Goal: Task Accomplishment & Management: Complete application form

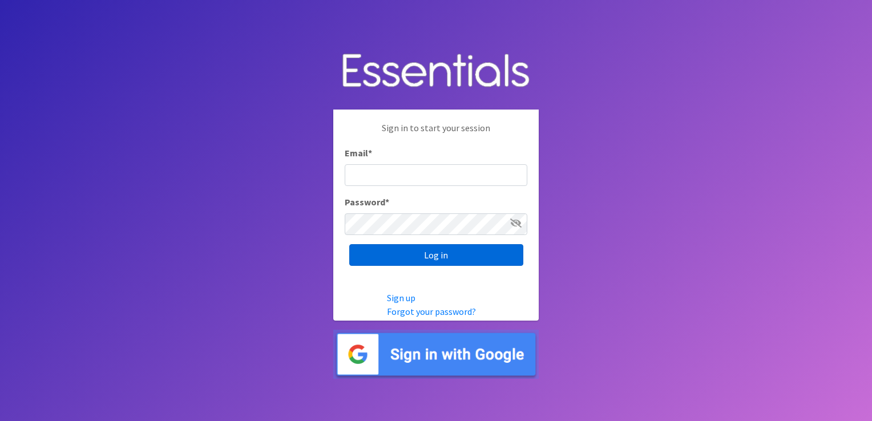
type input "[EMAIL_ADDRESS][DOMAIN_NAME]"
click at [436, 257] on input "Log in" at bounding box center [436, 255] width 174 height 22
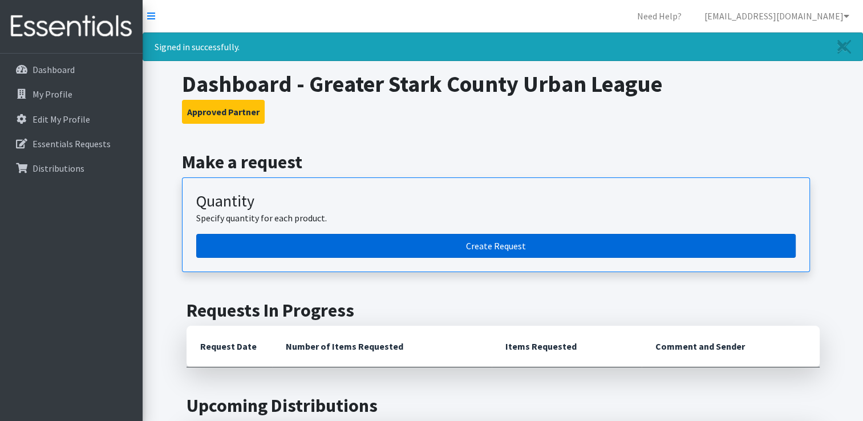
click at [447, 245] on link "Create Request" at bounding box center [496, 246] width 600 height 24
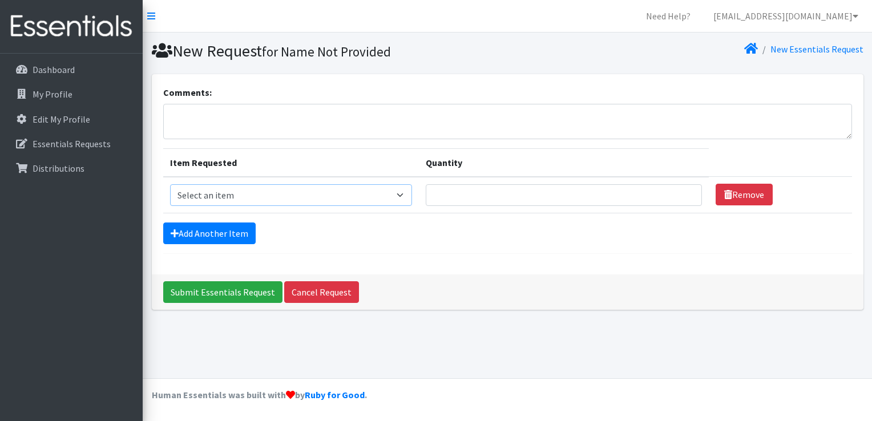
click at [408, 193] on select "Select an item Adult XXX Large Adult Large Adult XX Large Adult Medium Adult Sm…" at bounding box center [291, 195] width 242 height 22
select select "426"
click at [170, 184] on select "Select an item Adult XXX Large Adult Large Adult XX Large Adult Medium Adult Sm…" at bounding box center [291, 195] width 242 height 22
click at [447, 194] on input "Quantity" at bounding box center [564, 195] width 276 height 22
type input "500"
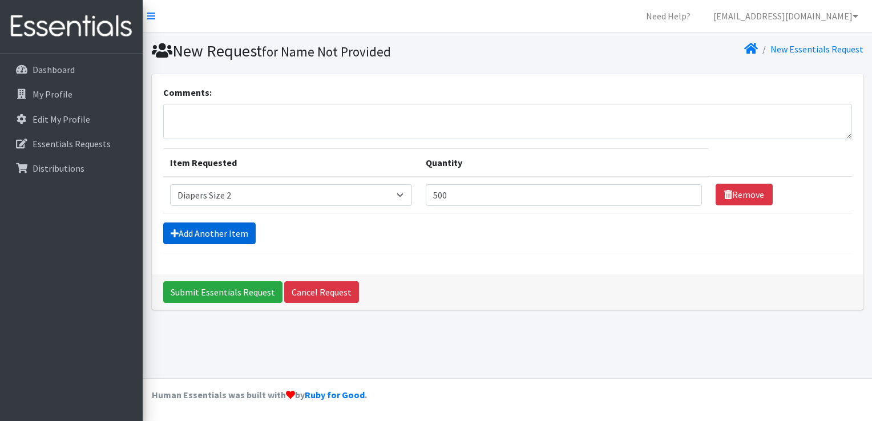
click at [231, 228] on link "Add Another Item" at bounding box center [209, 233] width 92 height 22
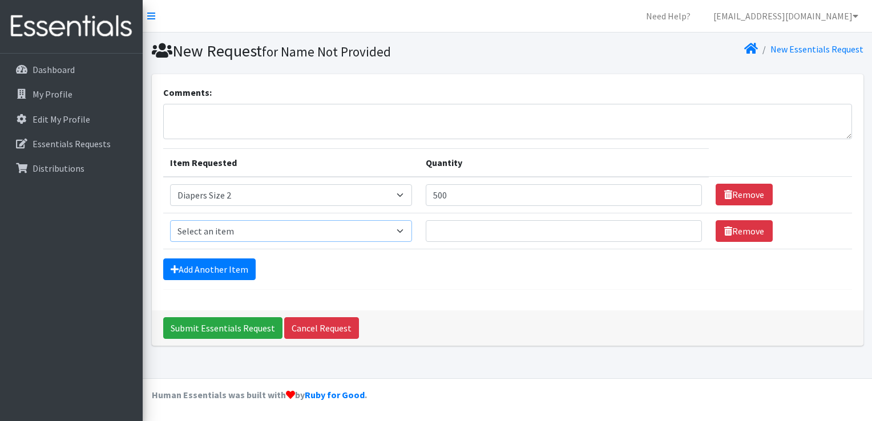
click at [405, 232] on select "Select an item Adult XXX Large Adult Large Adult XX Large Adult Medium Adult Sm…" at bounding box center [291, 231] width 242 height 22
select select "428"
click at [170, 220] on select "Select an item Adult XXX Large Adult Large Adult XX Large Adult Medium Adult Sm…" at bounding box center [291, 231] width 242 height 22
click at [468, 234] on input "Quantity" at bounding box center [564, 231] width 276 height 22
type input "500"
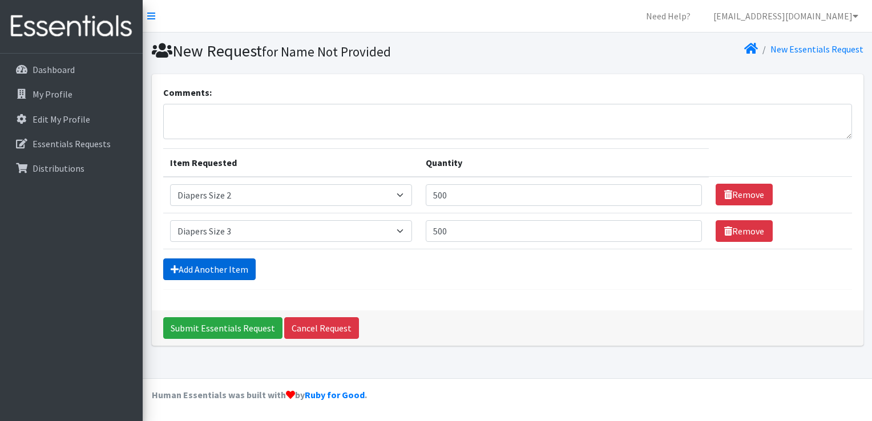
click at [232, 268] on link "Add Another Item" at bounding box center [209, 269] width 92 height 22
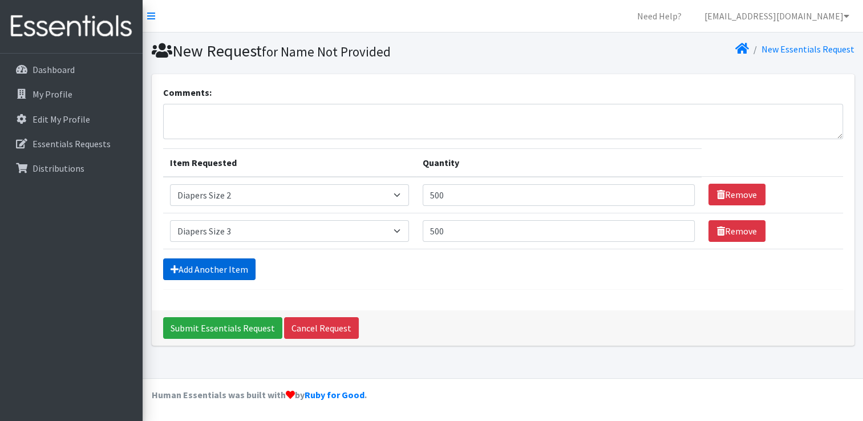
scroll to position [10, 0]
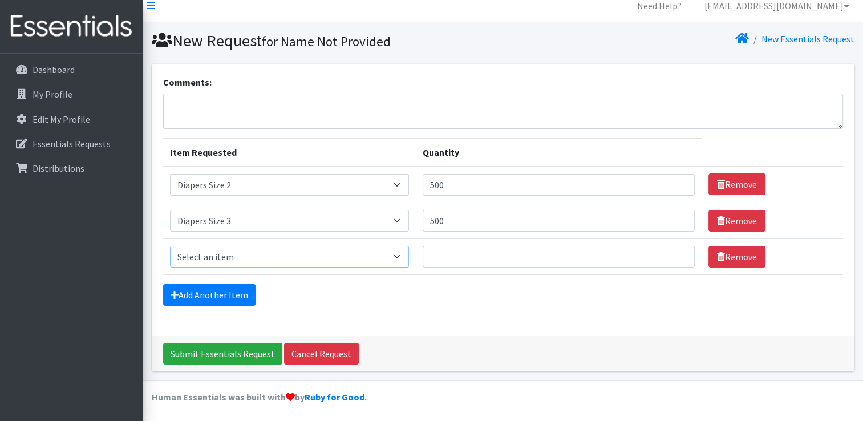
click at [235, 250] on select "Select an item Adult XXX Large Adult Large Adult XX Large Adult Medium Adult Sm…" at bounding box center [289, 257] width 239 height 22
select select "414"
click at [170, 246] on select "Select an item Adult XXX Large Adult Large Adult XX Large Adult Medium Adult Sm…" at bounding box center [289, 257] width 239 height 22
click at [436, 257] on input "Quantity" at bounding box center [559, 257] width 272 height 22
type input "500"
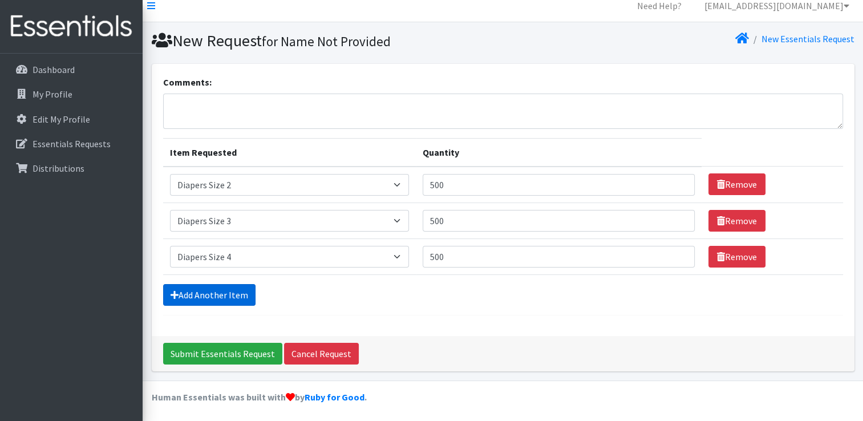
click at [215, 295] on link "Add Another Item" at bounding box center [209, 295] width 92 height 22
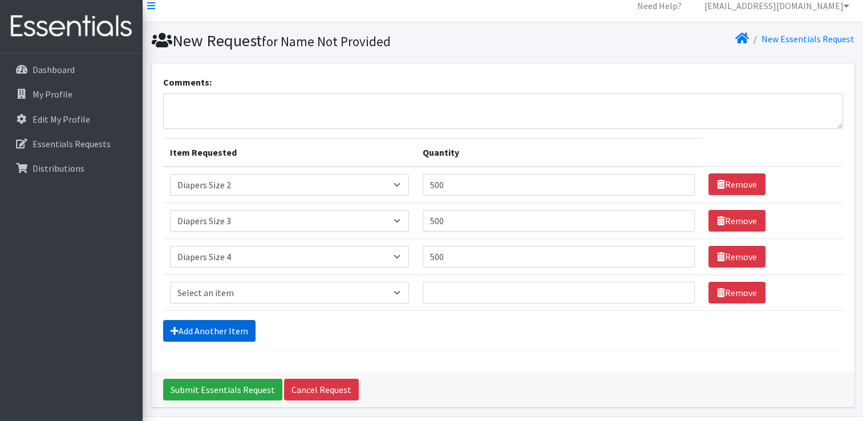
scroll to position [46, 0]
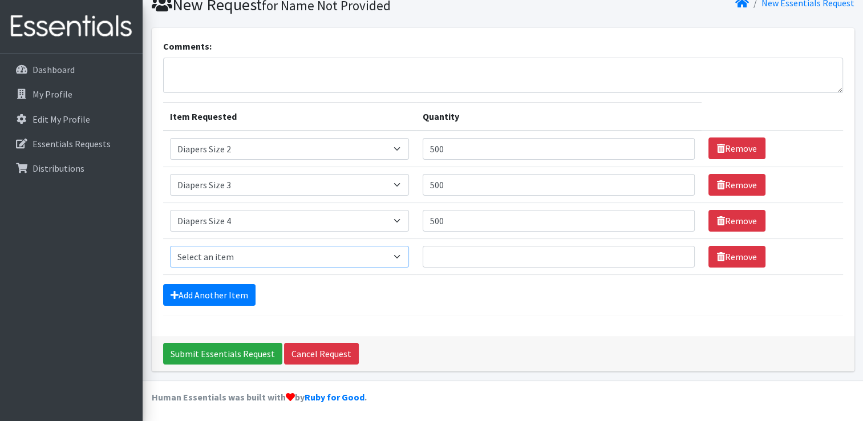
click at [209, 256] on select "Select an item Adult XXX Large Adult Large Adult XX Large Adult Medium Adult Sm…" at bounding box center [289, 257] width 239 height 22
select select "415"
click at [170, 246] on select "Select an item Adult XXX Large Adult Large Adult XX Large Adult Medium Adult Sm…" at bounding box center [289, 257] width 239 height 22
click at [451, 260] on input "Quantity" at bounding box center [559, 257] width 272 height 22
type input "500"
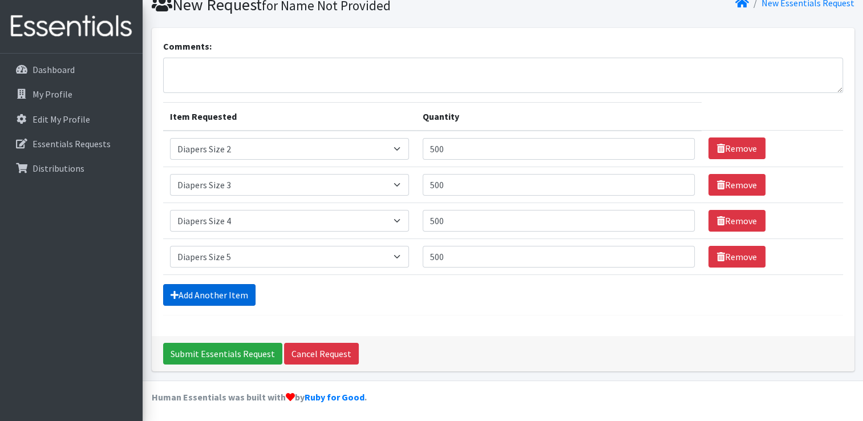
click at [217, 289] on link "Add Another Item" at bounding box center [209, 295] width 92 height 22
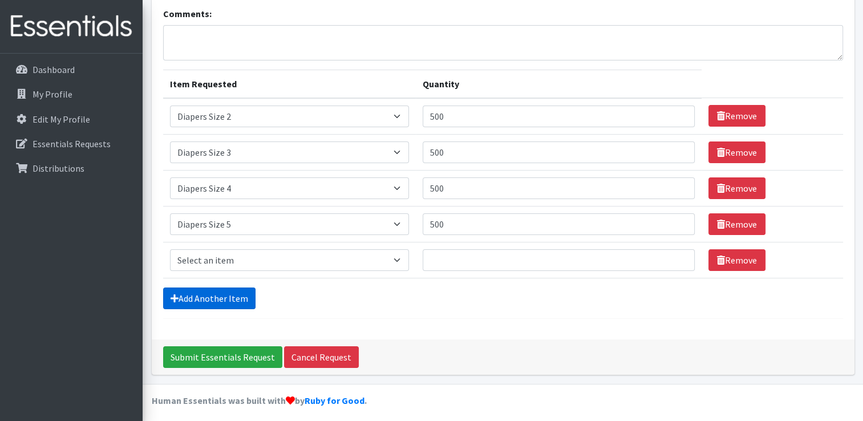
scroll to position [82, 0]
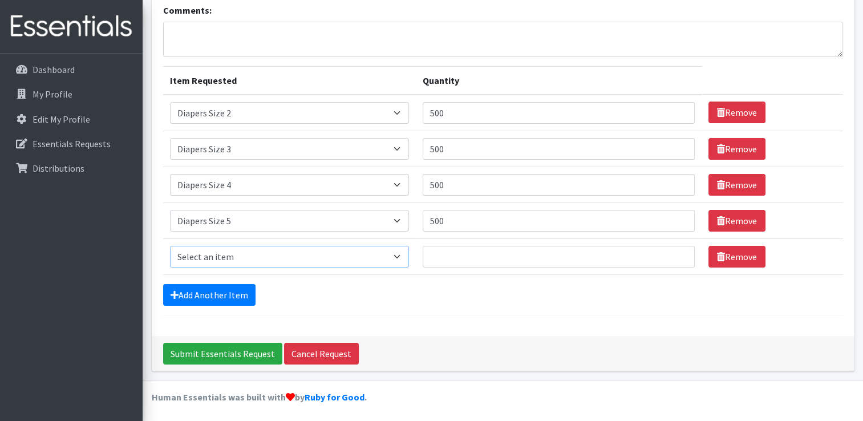
click at [232, 254] on select "Select an item Adult XXX Large Adult Large Adult XX Large Adult Medium Adult Sm…" at bounding box center [289, 257] width 239 height 22
select select "417"
click at [170, 246] on select "Select an item Adult XXX Large Adult Large Adult XX Large Adult Medium Adult Sm…" at bounding box center [289, 257] width 239 height 22
click at [450, 257] on input "Quantity" at bounding box center [559, 257] width 272 height 22
type input "300"
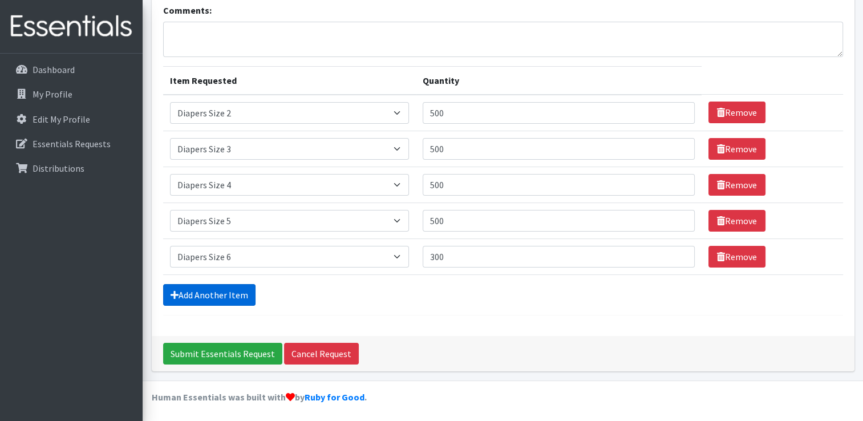
click at [208, 290] on link "Add Another Item" at bounding box center [209, 295] width 92 height 22
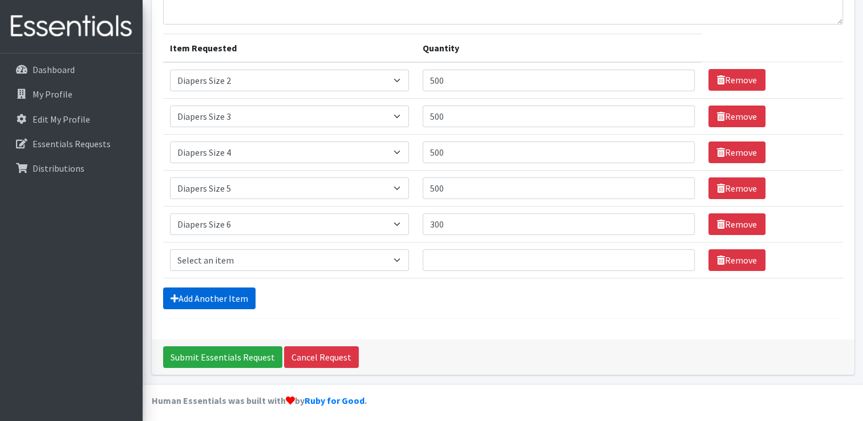
scroll to position [118, 0]
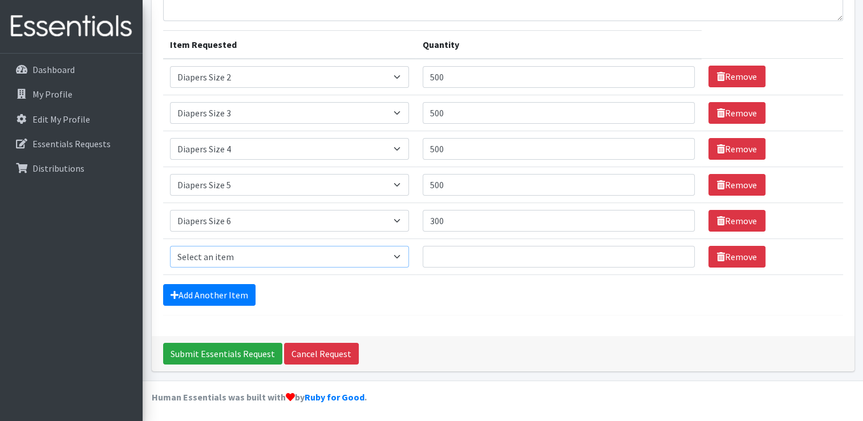
click at [250, 252] on select "Select an item Adult XXX Large Adult Large Adult XX Large Adult Medium Adult Sm…" at bounding box center [289, 257] width 239 height 22
select select "4739"
click at [170, 246] on select "Select an item Adult XXX Large Adult Large Adult XX Large Adult Medium Adult Sm…" at bounding box center [289, 257] width 239 height 22
click at [442, 254] on input "Quantity" at bounding box center [559, 257] width 272 height 22
type input "6"
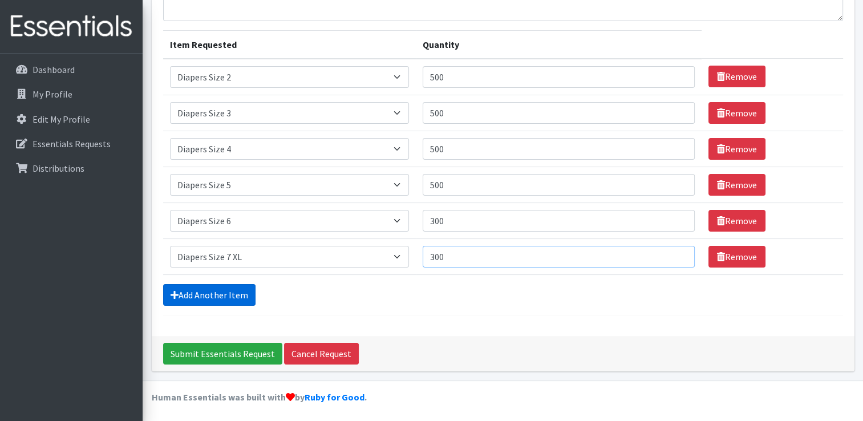
type input "300"
click at [196, 293] on link "Add Another Item" at bounding box center [209, 295] width 92 height 22
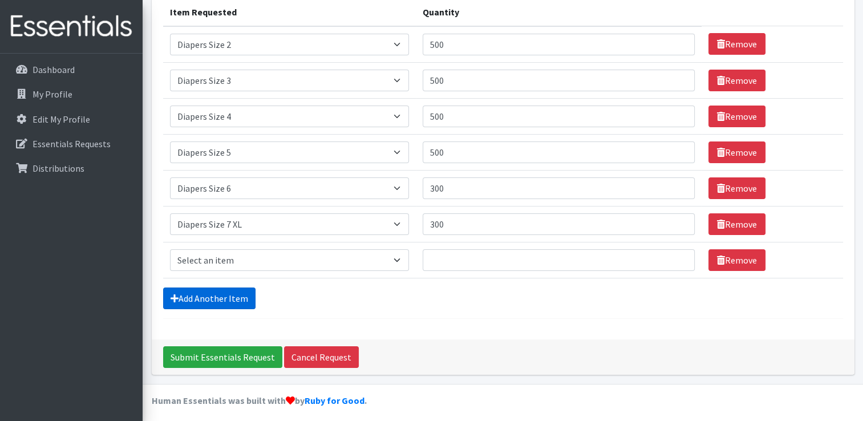
scroll to position [153, 0]
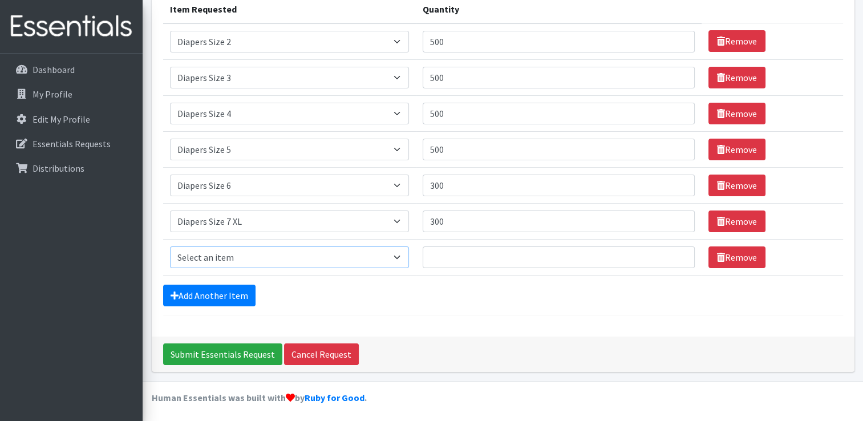
click at [402, 256] on select "Select an item Adult XXX Large Adult Large Adult XX Large Adult Medium Adult Sm…" at bounding box center [289, 257] width 239 height 22
select select "2925"
click at [170, 246] on select "Select an item Adult XXX Large Adult Large Adult XX Large Adult Medium Adult Sm…" at bounding box center [289, 257] width 239 height 22
click at [452, 253] on input "Quantity" at bounding box center [559, 257] width 272 height 22
type input "300"
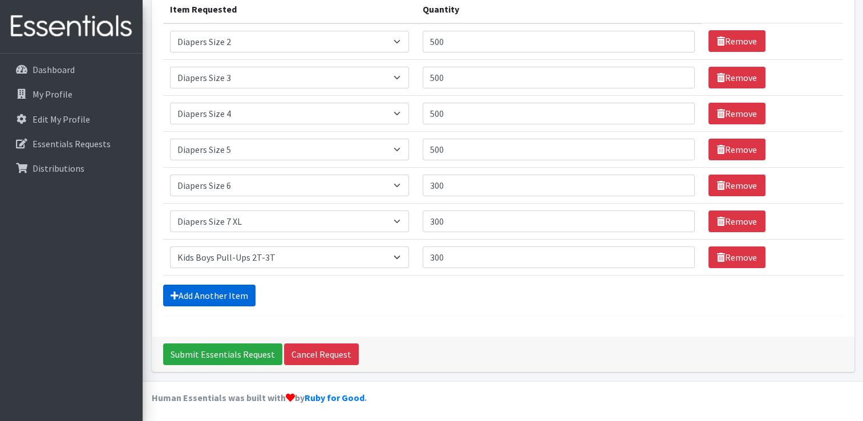
click at [215, 296] on link "Add Another Item" at bounding box center [209, 296] width 92 height 22
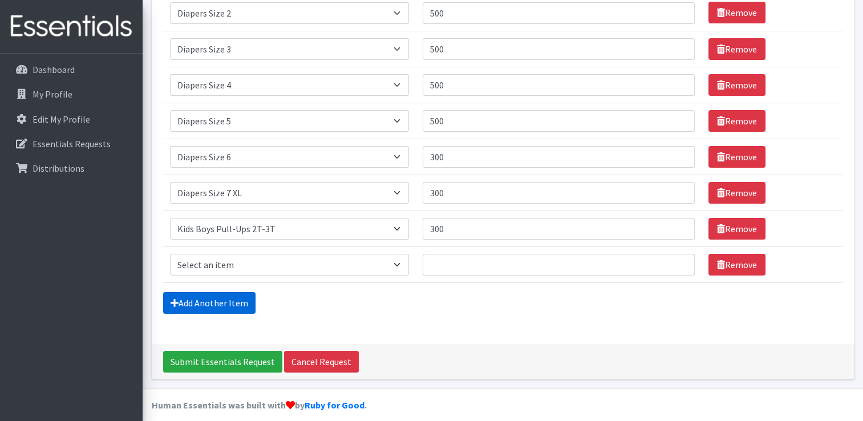
scroll to position [189, 0]
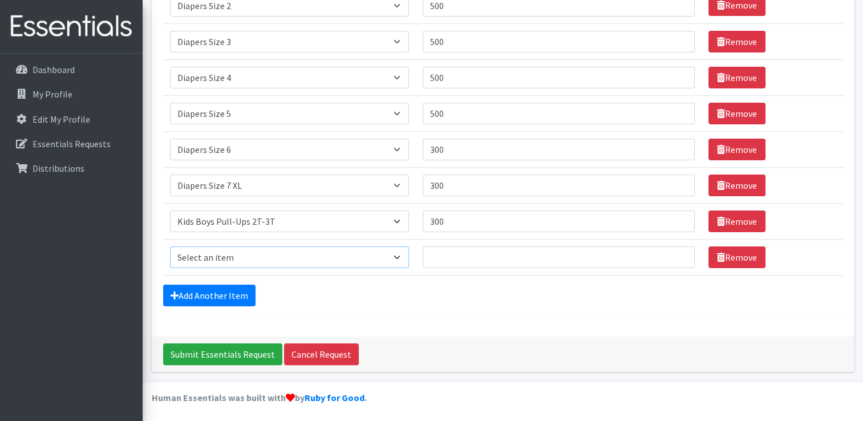
click at [245, 258] on select "Select an item Adult XXX Large Adult Large Adult XX Large Adult Medium Adult Sm…" at bounding box center [289, 257] width 239 height 22
select select "2927"
click at [170, 246] on select "Select an item Adult XXX Large Adult Large Adult XX Large Adult Medium Adult Sm…" at bounding box center [289, 257] width 239 height 22
click at [457, 248] on input "Quantity" at bounding box center [559, 257] width 272 height 22
type input "300"
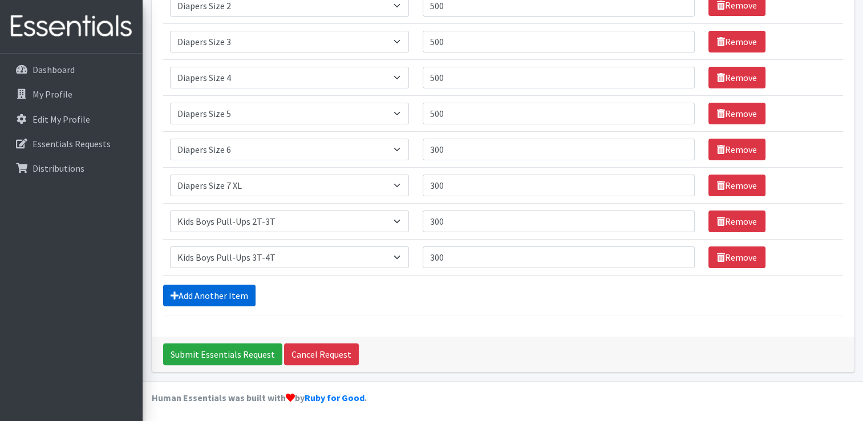
click at [195, 293] on link "Add Another Item" at bounding box center [209, 296] width 92 height 22
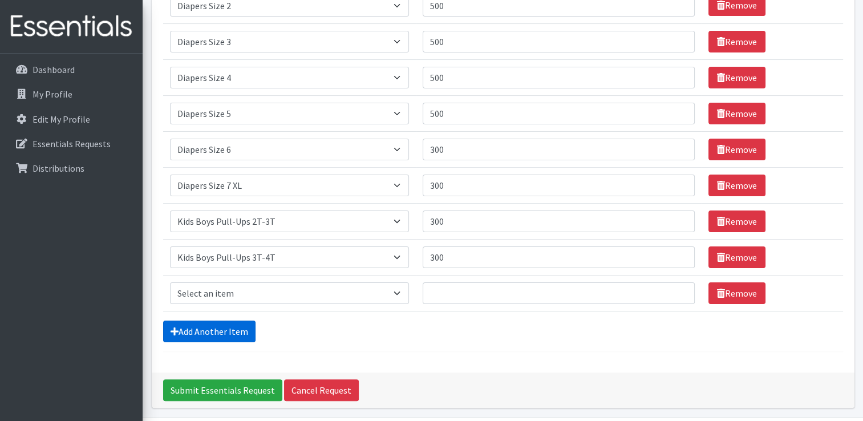
scroll to position [225, 0]
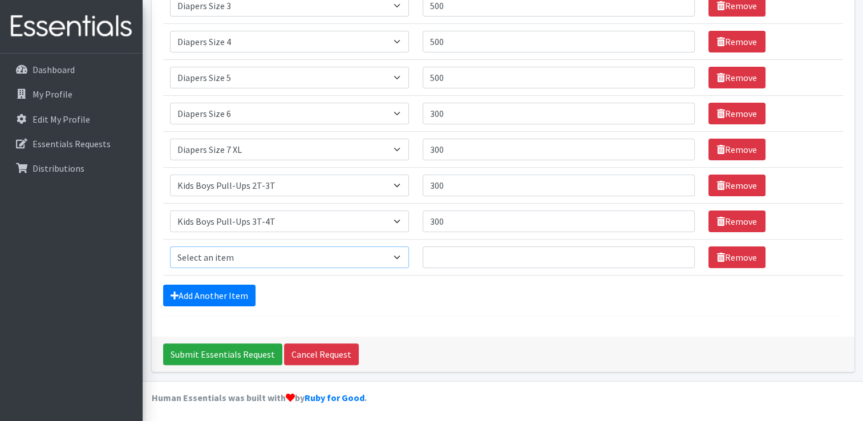
click at [402, 254] on select "Select an item Adult XXX Large Adult Large Adult XX Large Adult Medium Adult Sm…" at bounding box center [289, 257] width 239 height 22
select select "2929"
click at [170, 246] on select "Select an item Adult XXX Large Adult Large Adult XX Large Adult Medium Adult Sm…" at bounding box center [289, 257] width 239 height 22
click at [459, 254] on input "Quantity" at bounding box center [559, 257] width 272 height 22
type input "300"
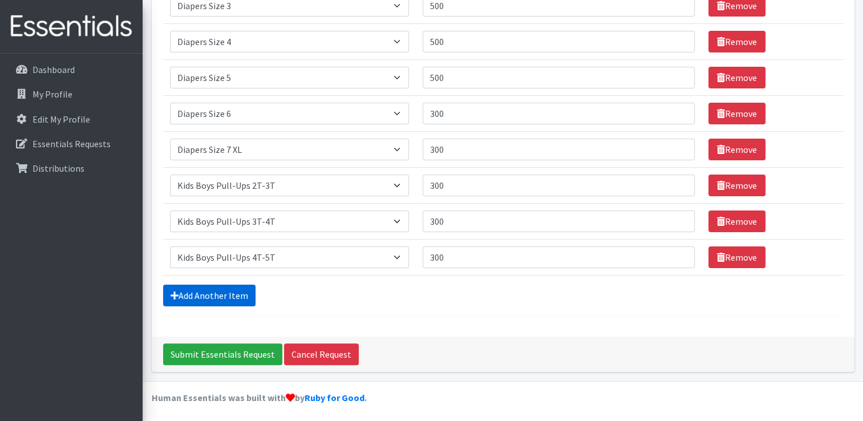
click at [212, 288] on link "Add Another Item" at bounding box center [209, 296] width 92 height 22
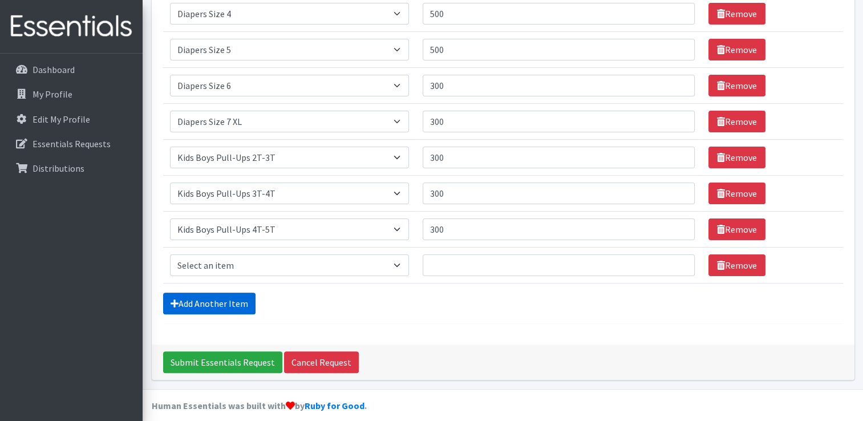
scroll to position [261, 0]
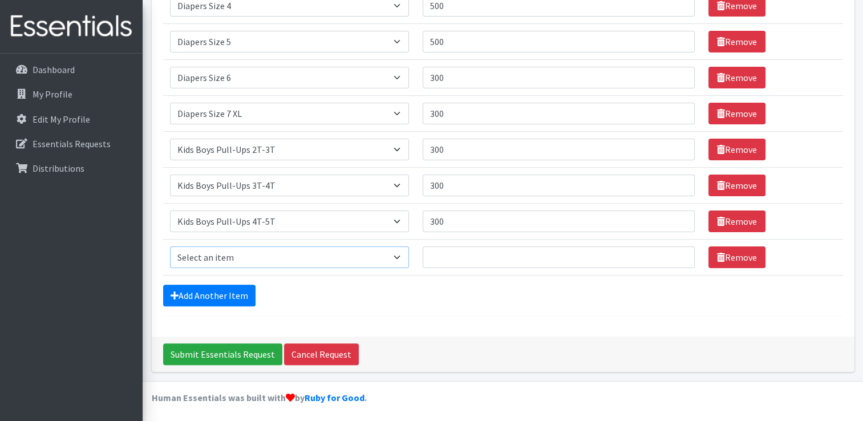
click at [399, 254] on select "Select an item Adult XXX Large Adult Large Adult XX Large Adult Medium Adult Sm…" at bounding box center [289, 257] width 239 height 22
select select "2924"
click at [170, 246] on select "Select an item Adult XXX Large Adult Large Adult XX Large Adult Medium Adult Sm…" at bounding box center [289, 257] width 239 height 22
click at [454, 252] on input "Quantity" at bounding box center [559, 257] width 272 height 22
type input "300"
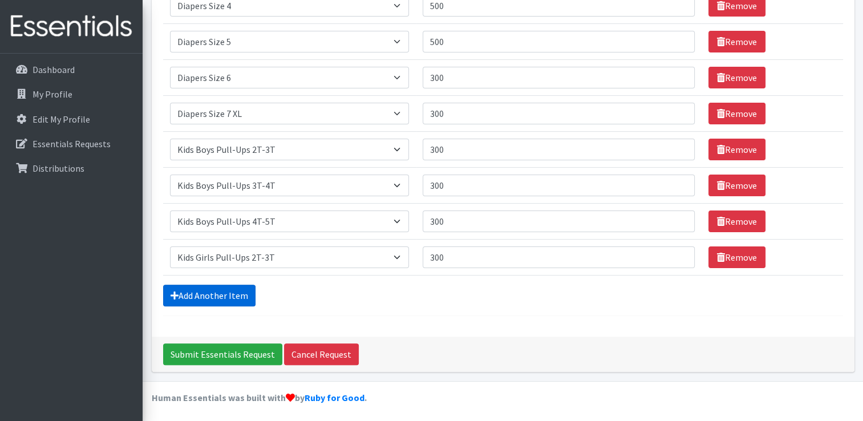
click at [215, 292] on link "Add Another Item" at bounding box center [209, 296] width 92 height 22
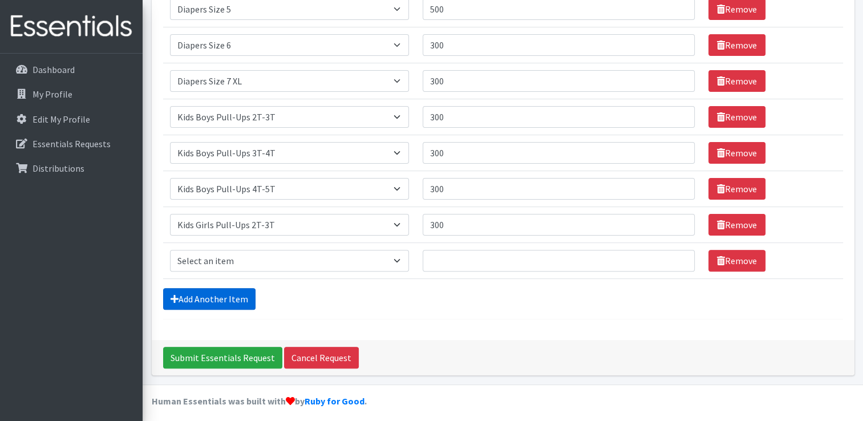
scroll to position [297, 0]
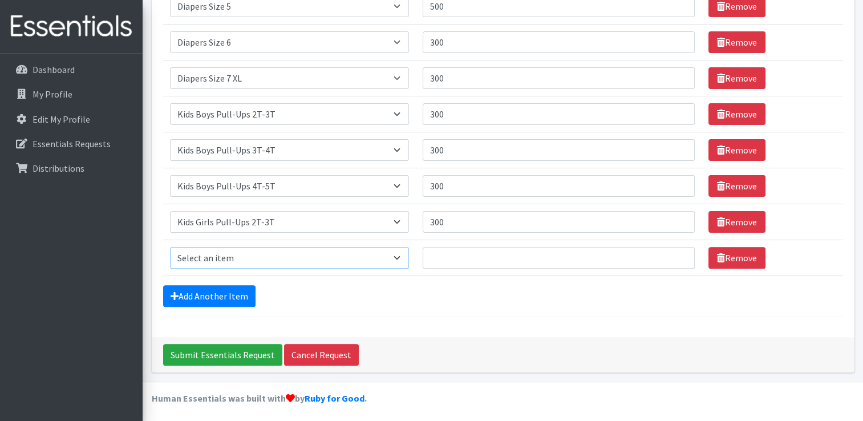
click at [402, 254] on select "Select an item Adult XXX Large Adult Large Adult XX Large Adult Medium Adult Sm…" at bounding box center [289, 258] width 239 height 22
select select "2926"
click at [170, 247] on select "Select an item Adult XXX Large Adult Large Adult XX Large Adult Medium Adult Sm…" at bounding box center [289, 258] width 239 height 22
click at [456, 258] on input "Quantity" at bounding box center [559, 258] width 272 height 22
type input "300"
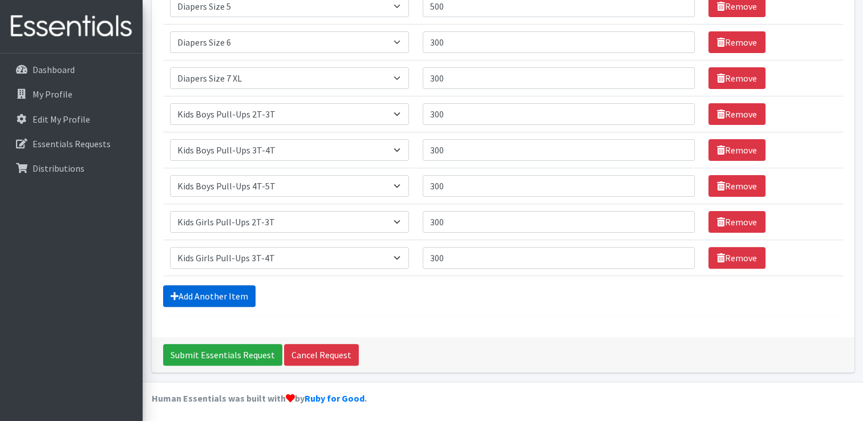
click at [201, 296] on link "Add Another Item" at bounding box center [209, 296] width 92 height 22
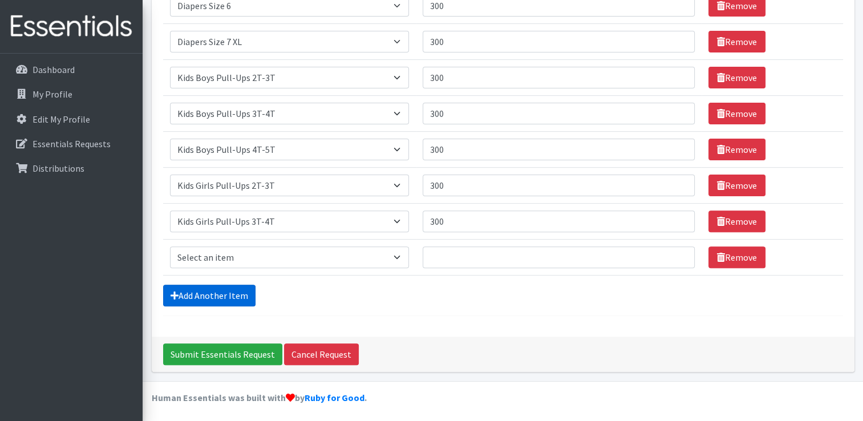
click at [201, 296] on link "Add Another Item" at bounding box center [209, 296] width 92 height 22
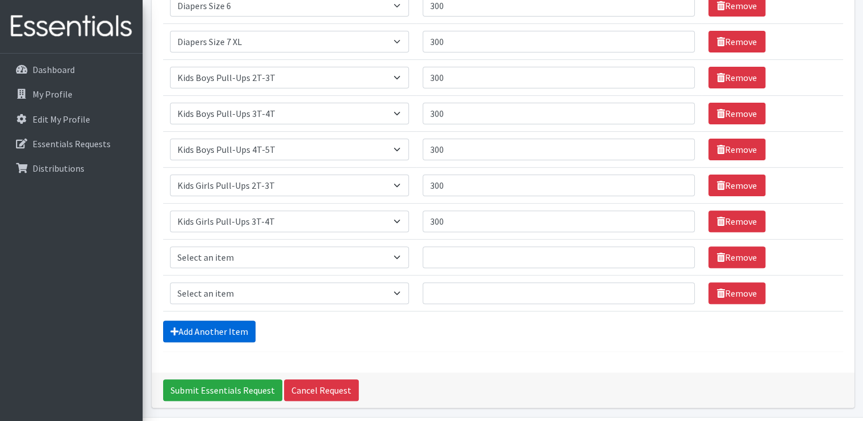
scroll to position [369, 0]
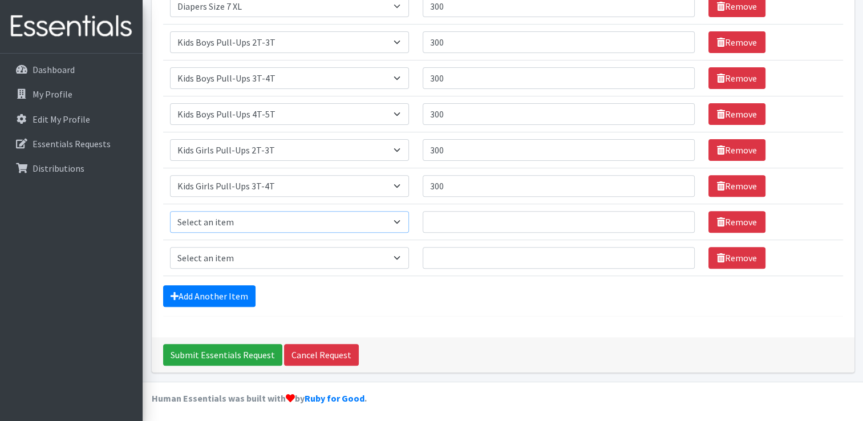
click at [399, 220] on select "Select an item Adult XXX Large Adult Large Adult XX Large Adult Medium Adult Sm…" at bounding box center [289, 222] width 239 height 22
select select "2928"
click at [170, 211] on select "Select an item Adult XXX Large Adult Large Adult XX Large Adult Medium Adult Sm…" at bounding box center [289, 222] width 239 height 22
click at [439, 219] on input "Quantity" at bounding box center [559, 222] width 272 height 22
type input "300"
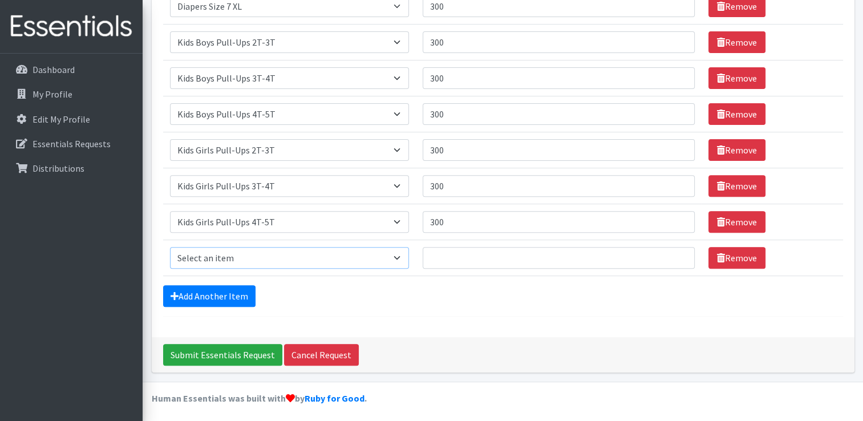
click at [404, 252] on select "Select an item Adult XXX Large Adult Large Adult XX Large Adult Medium Adult Sm…" at bounding box center [289, 258] width 239 height 22
select select "4738"
click at [170, 247] on select "Select an item Adult XXX Large Adult Large Adult XX Large Adult Medium Adult Sm…" at bounding box center [289, 258] width 239 height 22
click at [442, 253] on input "Quantity" at bounding box center [559, 258] width 272 height 22
type input "45"
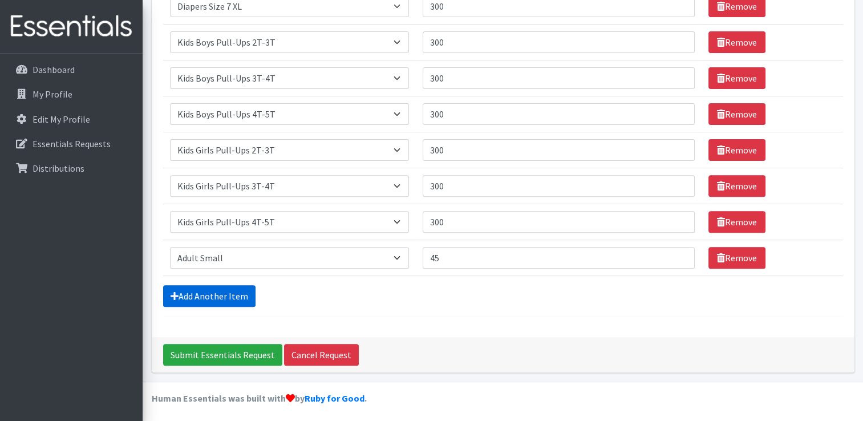
click at [233, 290] on link "Add Another Item" at bounding box center [209, 296] width 92 height 22
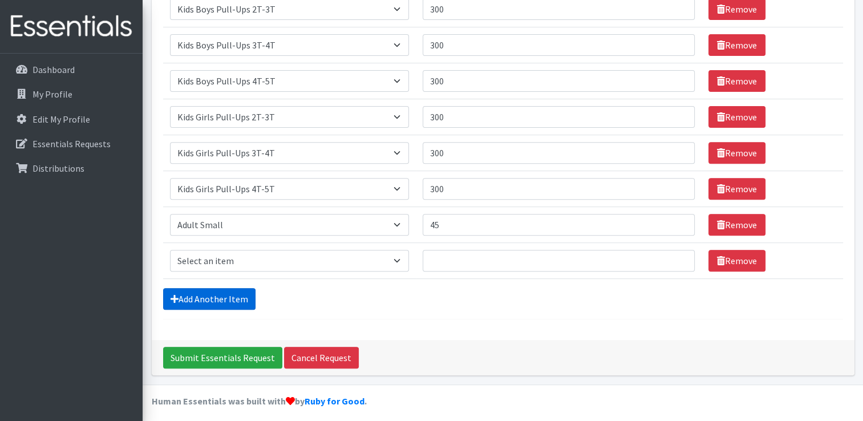
scroll to position [404, 0]
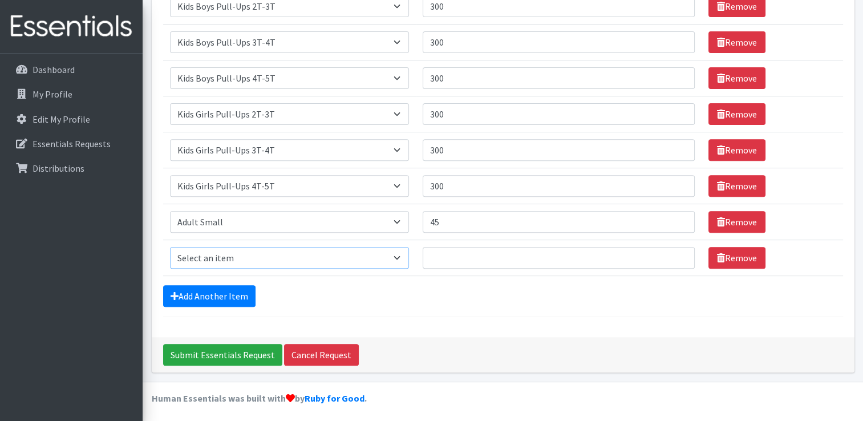
click at [403, 254] on select "Select an item Adult XXX Large Adult Large Adult XX Large Adult Medium Adult Sm…" at bounding box center [289, 258] width 239 height 22
select select "4933"
click at [170, 247] on select "Select an item Adult XXX Large Adult Large Adult XX Large Adult Medium Adult Sm…" at bounding box center [289, 258] width 239 height 22
click at [452, 251] on input "Quantity" at bounding box center [559, 258] width 272 height 22
type input "45"
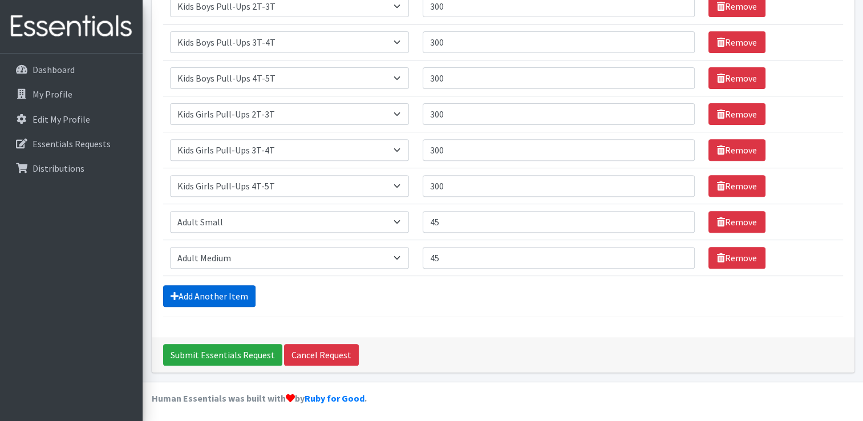
click at [244, 298] on link "Add Another Item" at bounding box center [209, 296] width 92 height 22
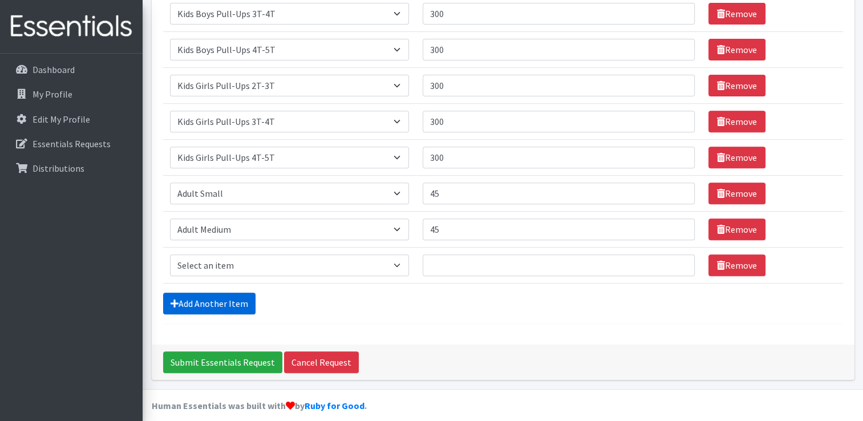
scroll to position [440, 0]
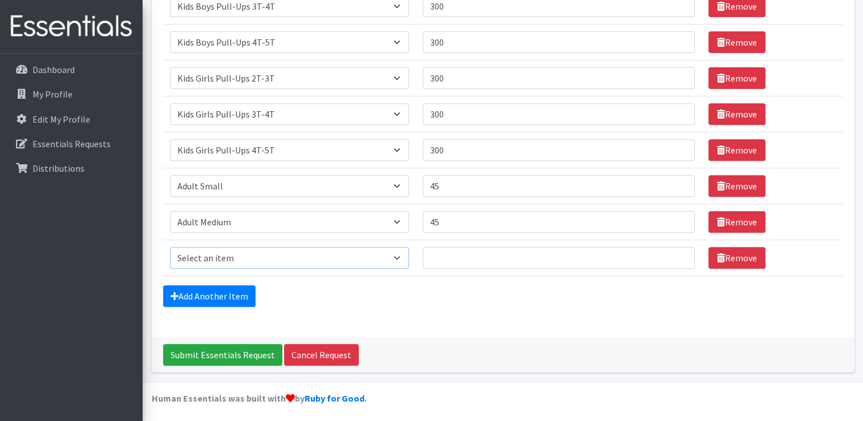
click at [395, 255] on select "Select an item Adult XXX Large Adult Large Adult XX Large Adult Medium Adult Sm…" at bounding box center [289, 258] width 239 height 22
select select "4934"
click at [170, 247] on select "Select an item Adult XXX Large Adult Large Adult XX Large Adult Medium Adult Sm…" at bounding box center [289, 258] width 239 height 22
click at [441, 254] on input "Quantity" at bounding box center [559, 258] width 272 height 22
type input "45"
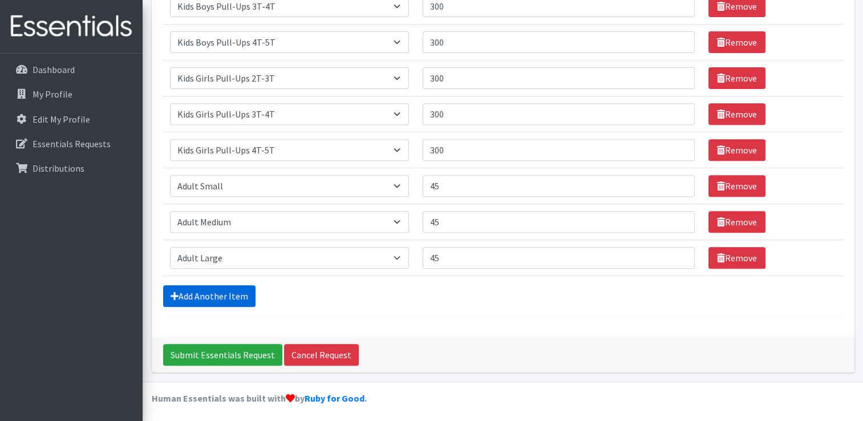
click at [221, 292] on link "Add Another Item" at bounding box center [209, 296] width 92 height 22
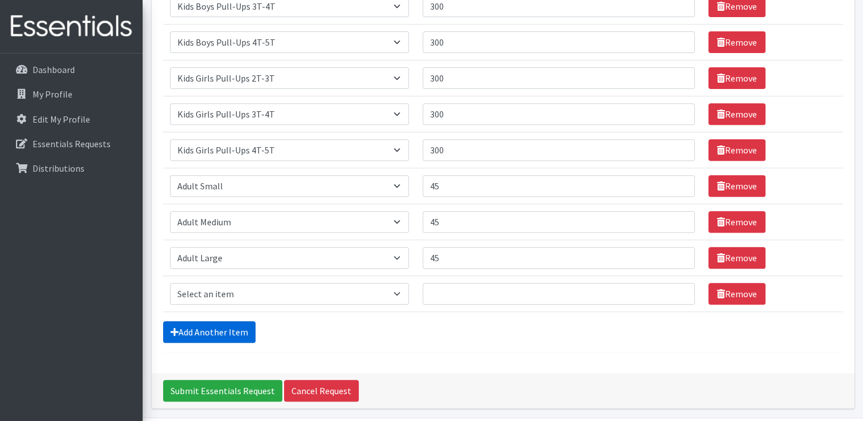
scroll to position [476, 0]
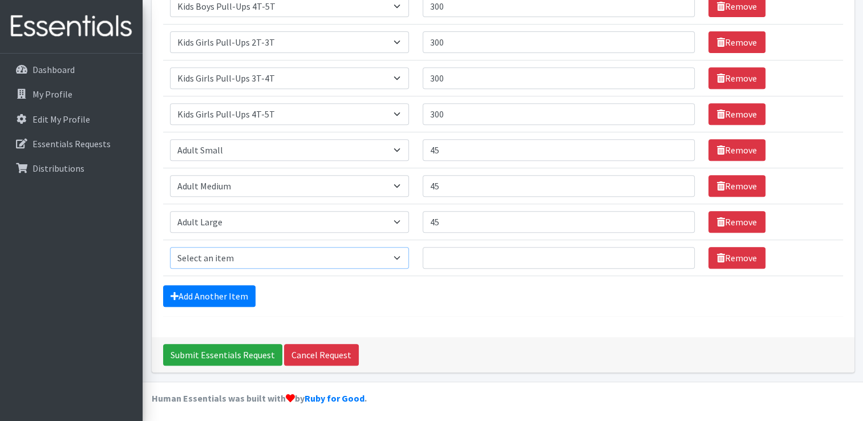
click at [399, 254] on select "Select an item Adult XXX Large Adult Large Adult XX Large Adult Medium Adult Sm…" at bounding box center [289, 258] width 239 height 22
select select "11444"
click at [170, 247] on select "Select an item Adult XXX Large Adult Large Adult XX Large Adult Medium Adult Sm…" at bounding box center [289, 258] width 239 height 22
click at [447, 253] on input "Quantity" at bounding box center [559, 258] width 272 height 22
type input "25"
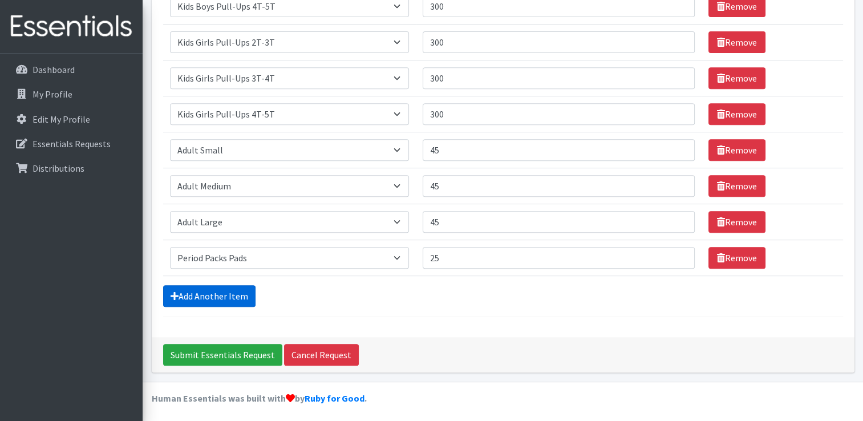
click at [223, 291] on link "Add Another Item" at bounding box center [209, 296] width 92 height 22
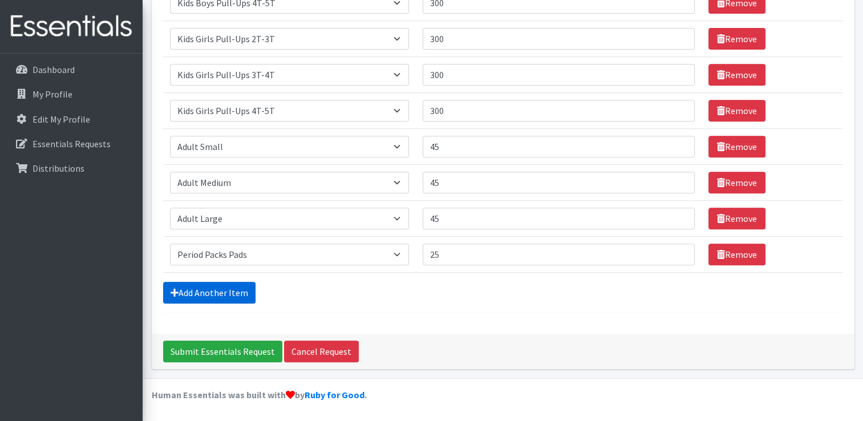
scroll to position [512, 0]
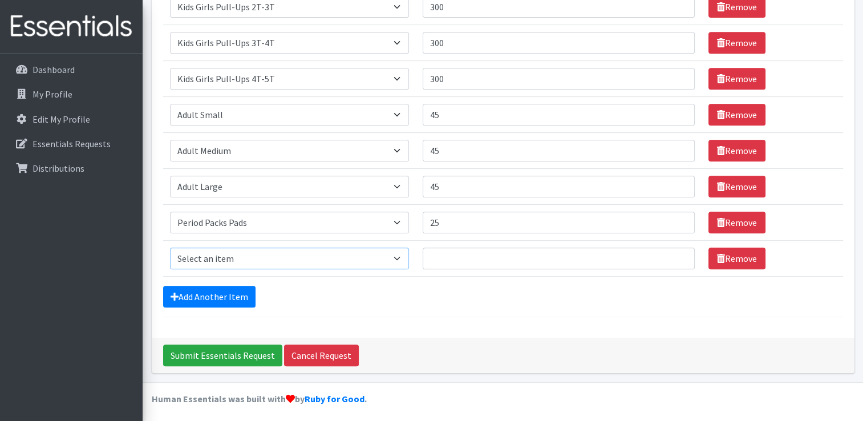
click at [406, 257] on select "Select an item Adult XXX Large Adult Large Adult XX Large Adult Medium Adult Sm…" at bounding box center [289, 259] width 239 height 22
select select "11445"
click at [170, 248] on select "Select an item Adult XXX Large Adult Large Adult XX Large Adult Medium Adult Sm…" at bounding box center [289, 259] width 239 height 22
click at [442, 252] on input "Quantity" at bounding box center [559, 259] width 272 height 22
type input "25"
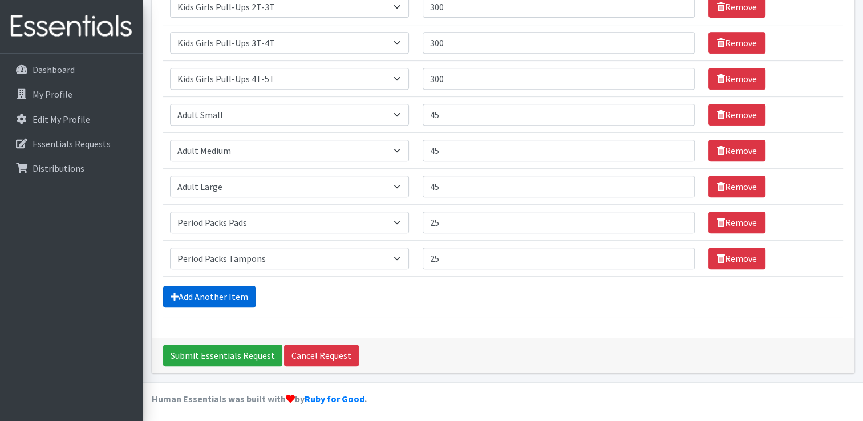
click at [193, 293] on link "Add Another Item" at bounding box center [209, 297] width 92 height 22
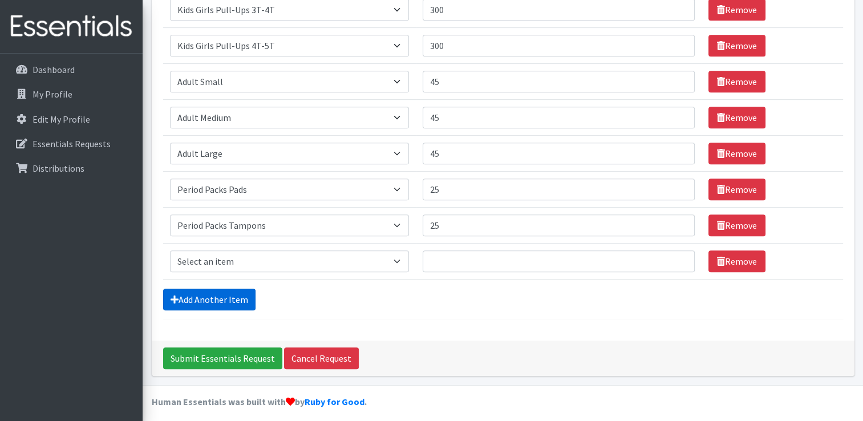
scroll to position [548, 0]
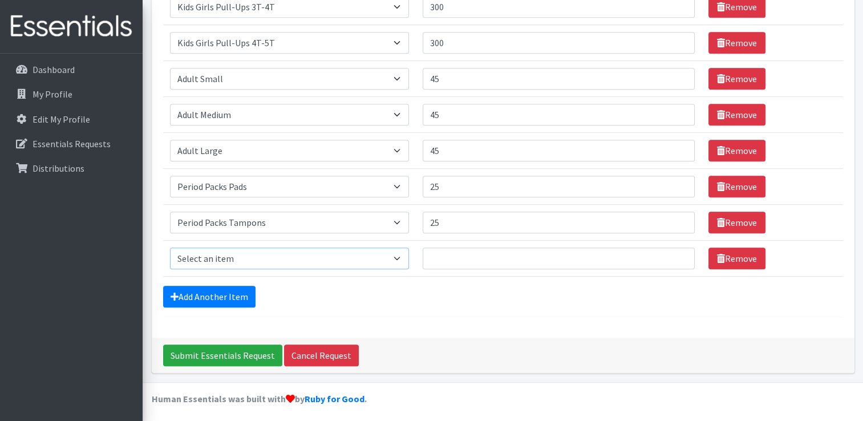
click at [399, 254] on select "Select an item Adult XXX Large Adult Large Adult XX Large Adult Medium Adult Sm…" at bounding box center [289, 259] width 239 height 22
select select "4828"
click at [170, 248] on select "Select an item Adult XXX Large Adult Large Adult XX Large Adult Medium Adult Sm…" at bounding box center [289, 259] width 239 height 22
click at [452, 255] on input "Quantity" at bounding box center [559, 259] width 272 height 22
type input "36"
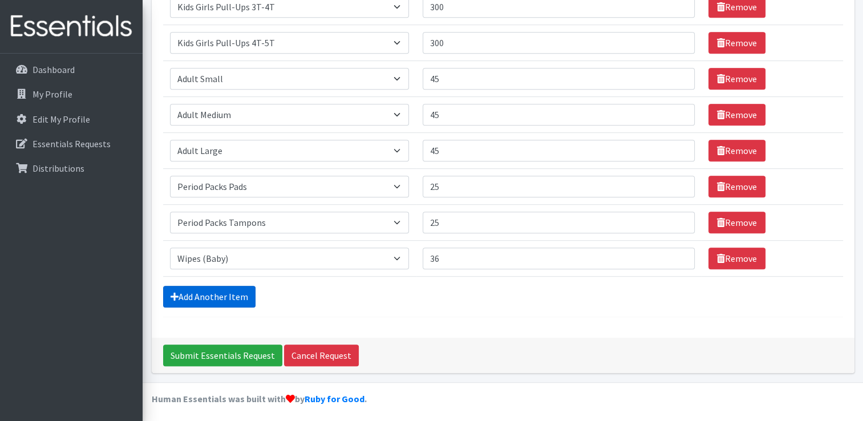
click at [215, 296] on link "Add Another Item" at bounding box center [209, 297] width 92 height 22
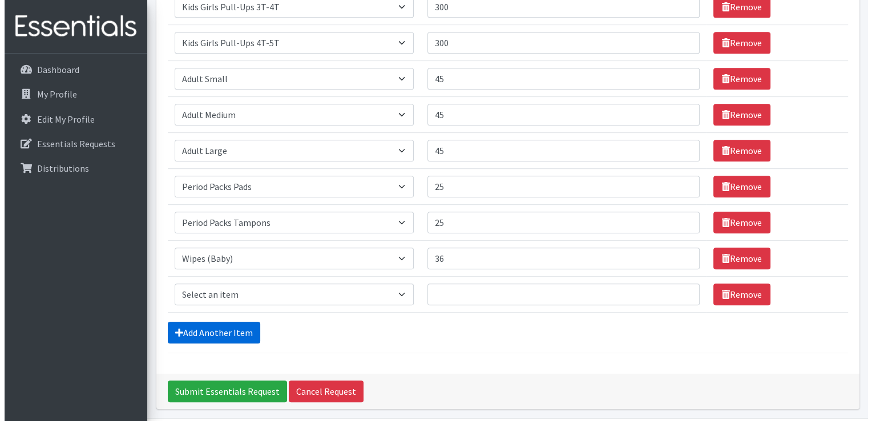
scroll to position [584, 0]
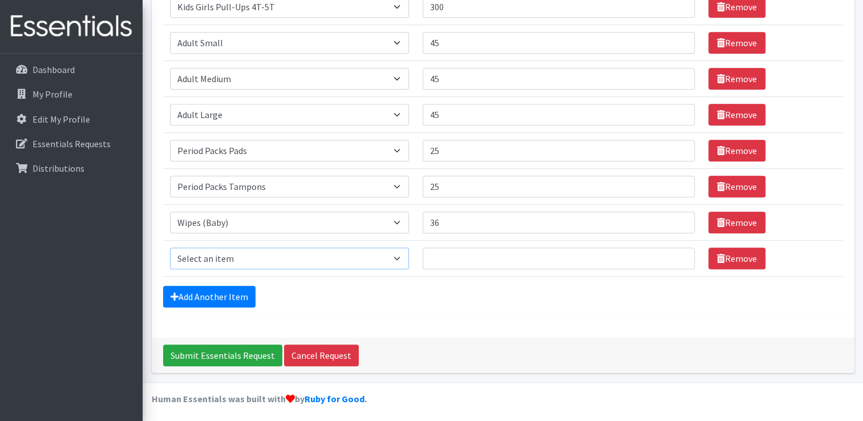
click at [400, 259] on select "Select an item Adult XXX Large Adult Large Adult XX Large Adult Medium Adult Sm…" at bounding box center [289, 259] width 239 height 22
select select "408"
click at [170, 248] on select "Select an item Adult XXX Large Adult Large Adult XX Large Adult Medium Adult Sm…" at bounding box center [289, 259] width 239 height 22
click at [447, 257] on input "Quantity" at bounding box center [559, 259] width 272 height 22
type input "500"
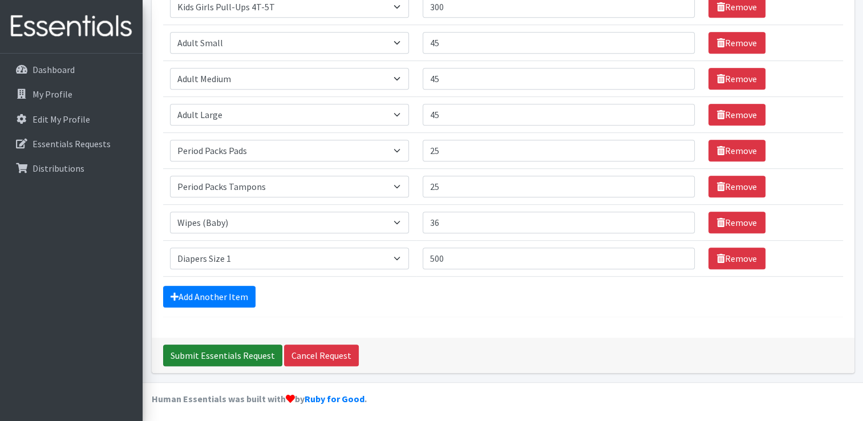
click at [210, 350] on input "Submit Essentials Request" at bounding box center [222, 356] width 119 height 22
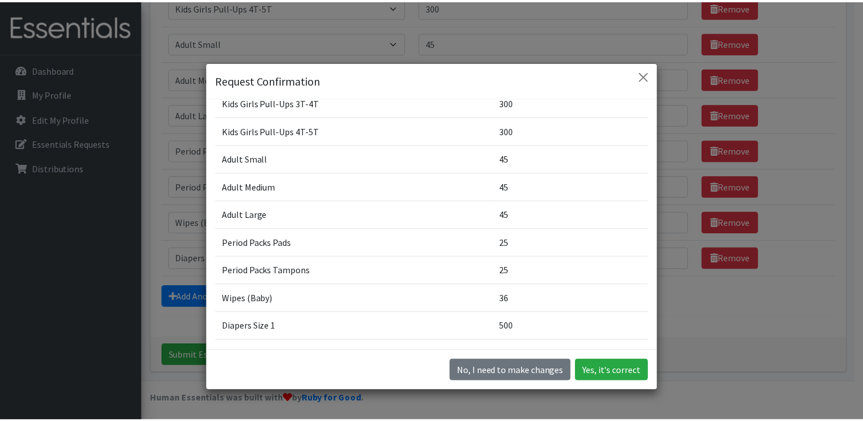
scroll to position [372, 0]
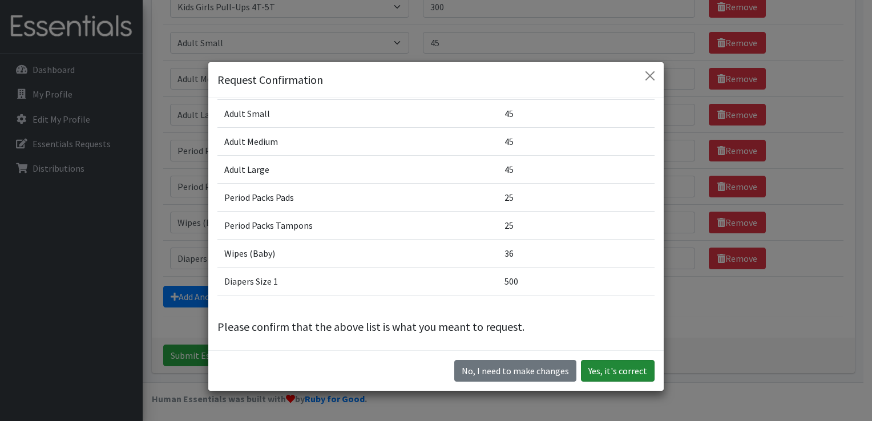
click at [605, 369] on button "Yes, it's correct" at bounding box center [618, 371] width 74 height 22
